Goal: Check status: Check status

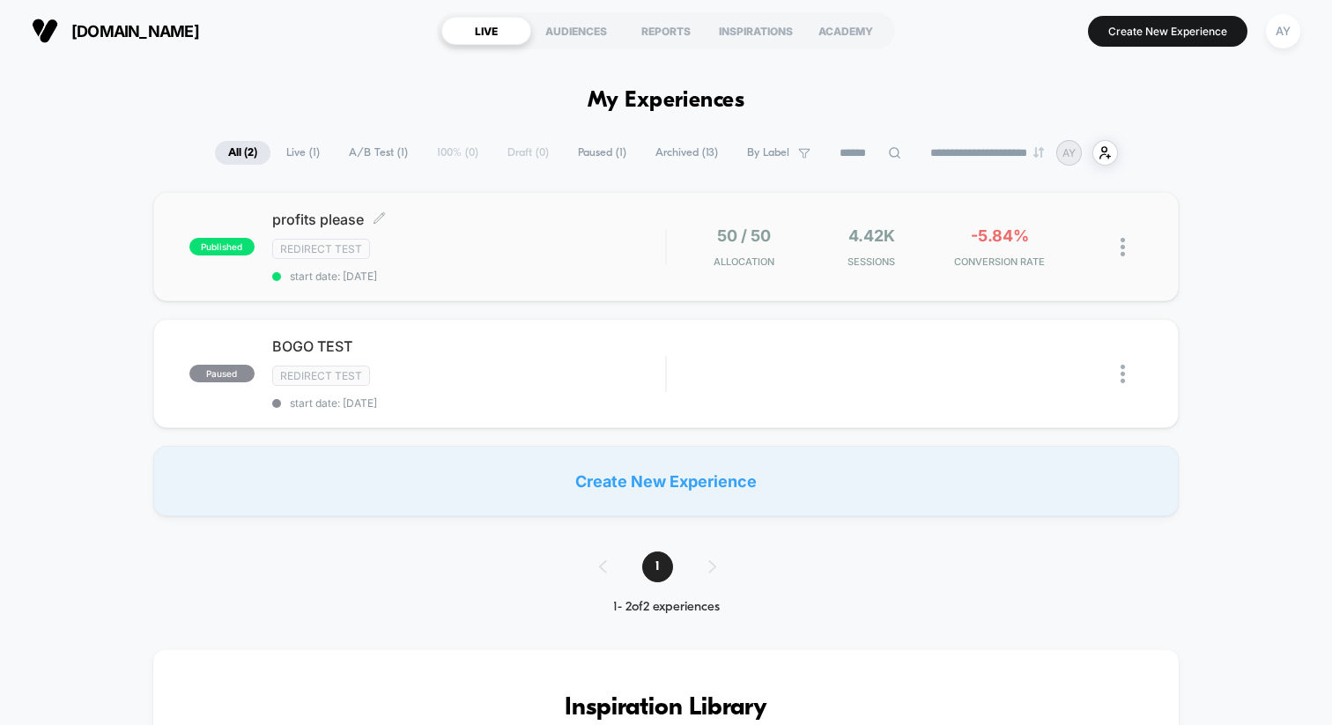
click at [535, 231] on div "profits please Click to edit experience details Click to edit experience detail…" at bounding box center [468, 247] width 393 height 72
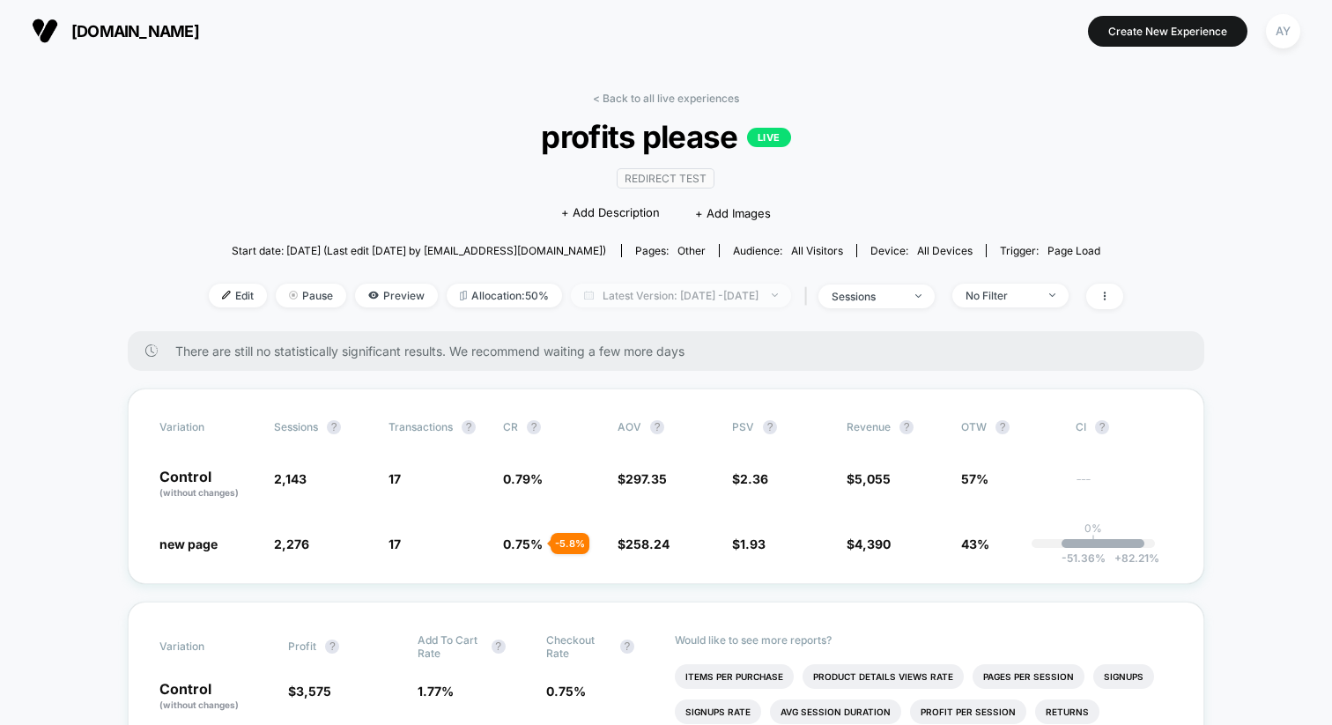
click at [663, 294] on span "Latest Version: [DATE] - [DATE]" at bounding box center [681, 296] width 220 height 24
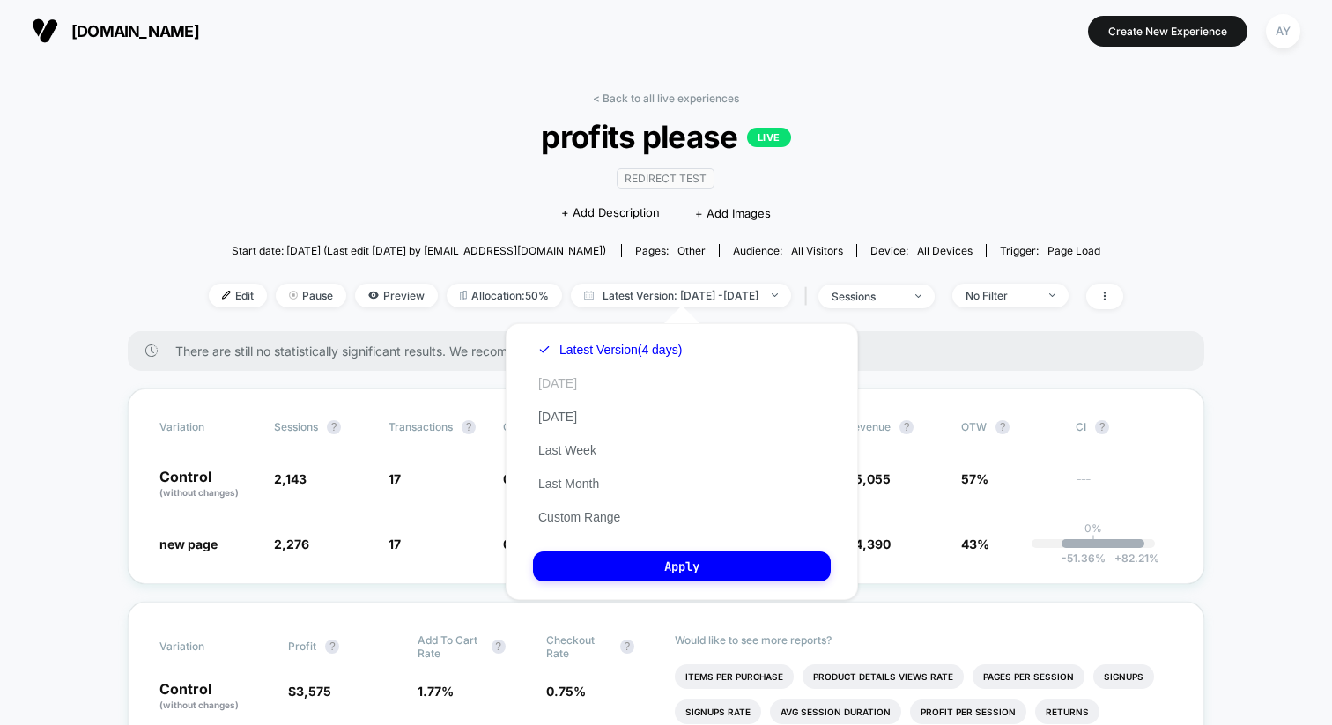
click at [541, 384] on button "[DATE]" at bounding box center [557, 383] width 49 height 16
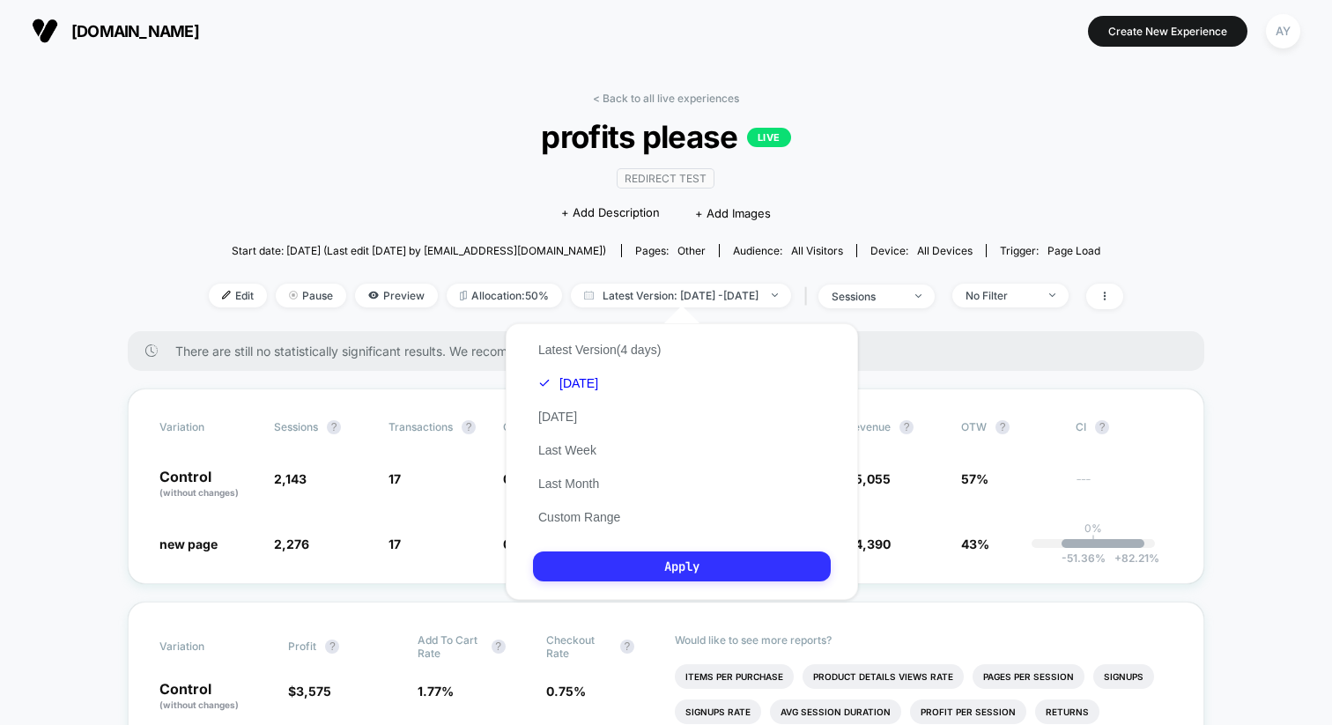
click at [612, 568] on button "Apply" at bounding box center [682, 567] width 298 height 30
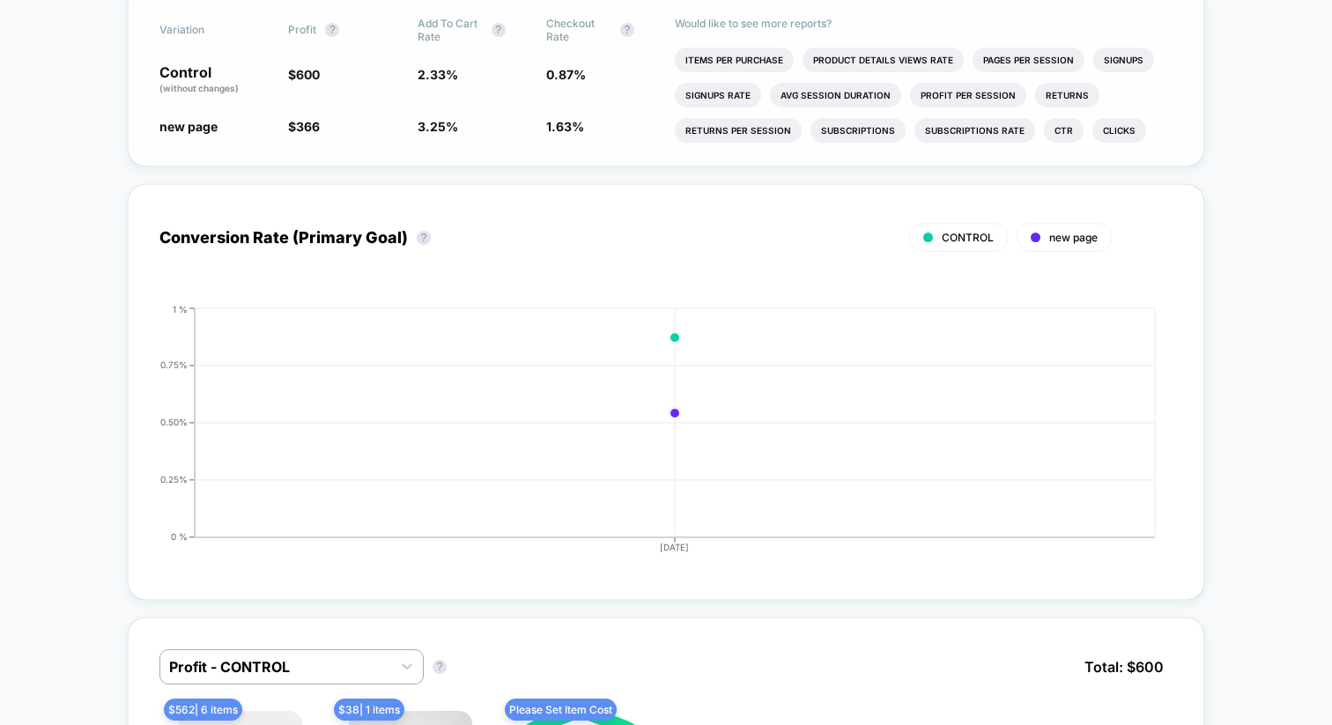
scroll to position [627, 0]
